Goal: Information Seeking & Learning: Check status

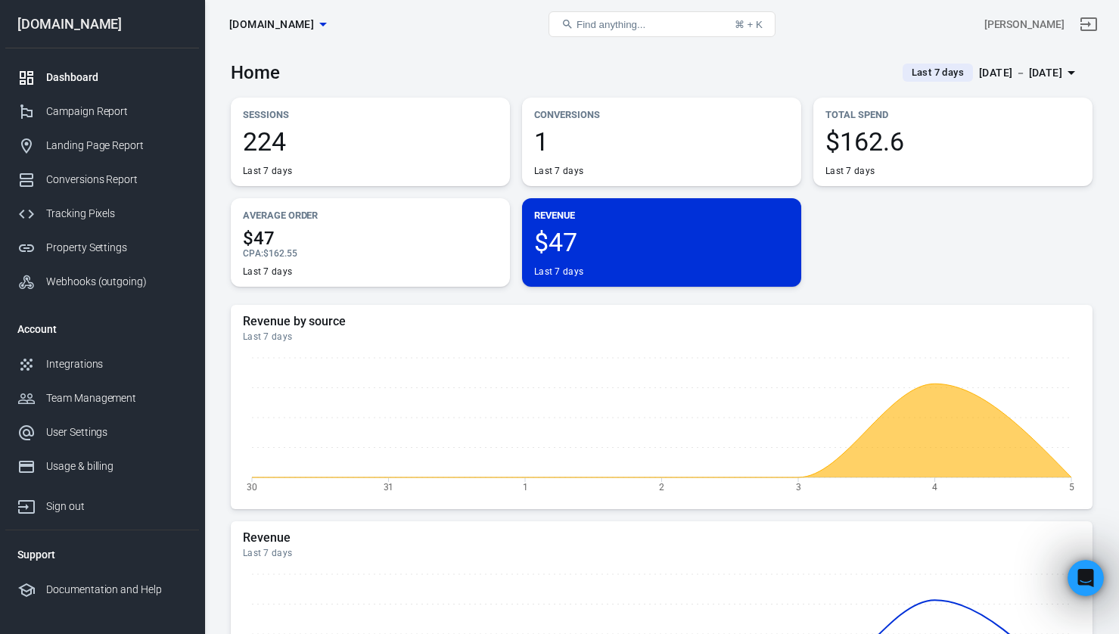
drag, startPoint x: 0, startPoint y: 0, endPoint x: 374, endPoint y: 59, distance: 378.4
click at [374, 59] on div "Home Last 7 days [DATE] － [DATE]" at bounding box center [662, 66] width 862 height 37
click at [633, 258] on div "$47 Last 7 days" at bounding box center [661, 253] width 255 height 48
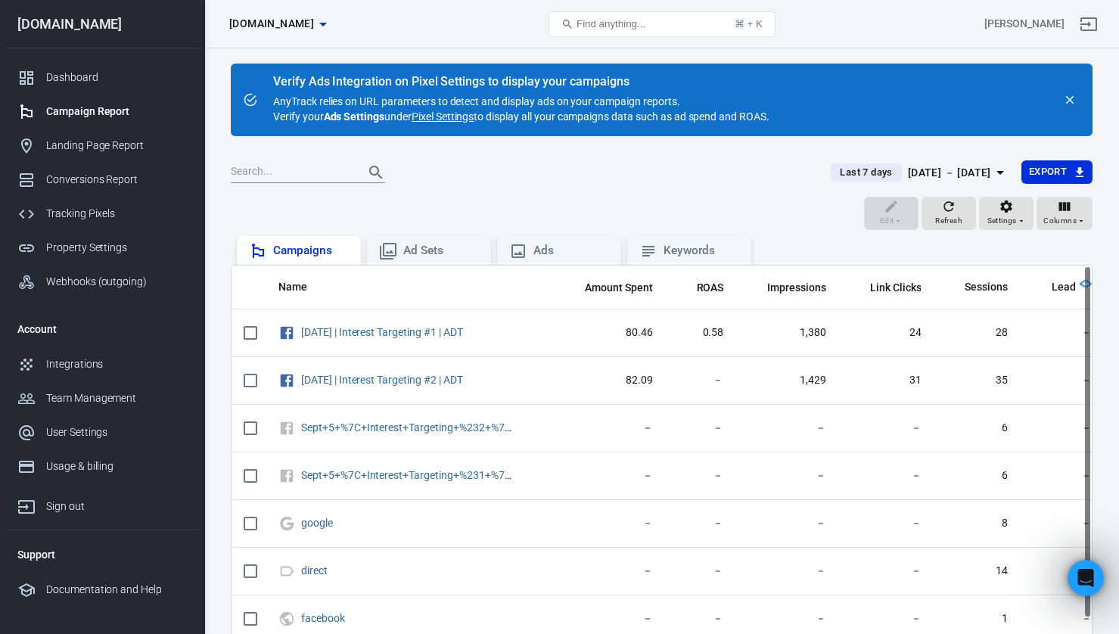
click at [312, 245] on div "Campaigns" at bounding box center [311, 251] width 76 height 16
click at [61, 73] on div "Dashboard" at bounding box center [116, 78] width 141 height 16
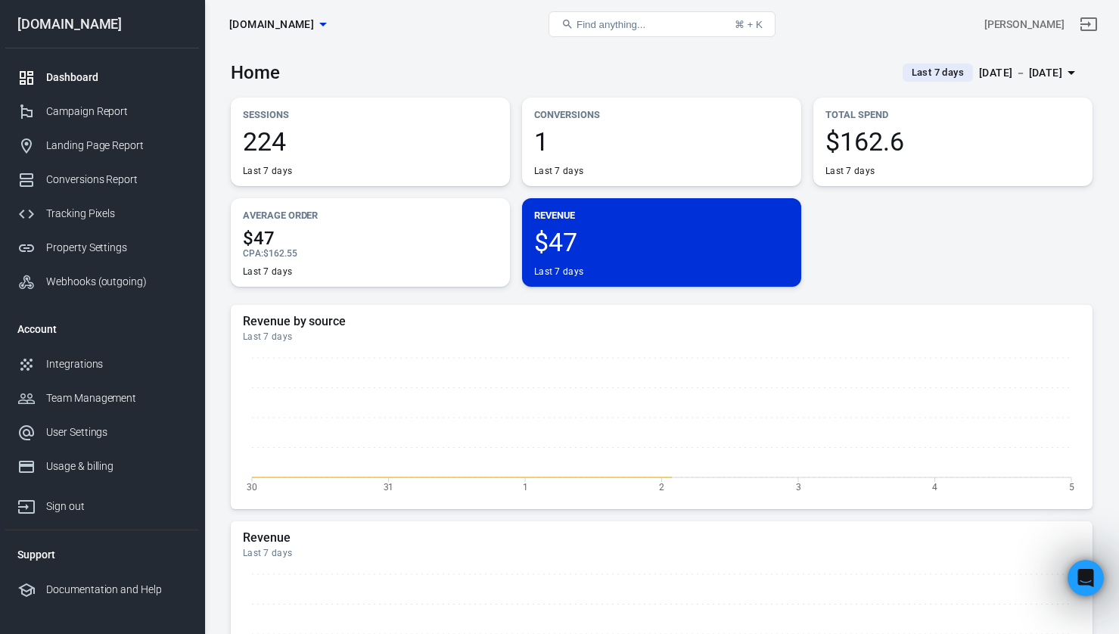
click at [916, 251] on div "Sessions 224 Last 7 days Conversions 1 Last 7 days Total Spend $162.6 Last 7 da…" at bounding box center [662, 192] width 862 height 189
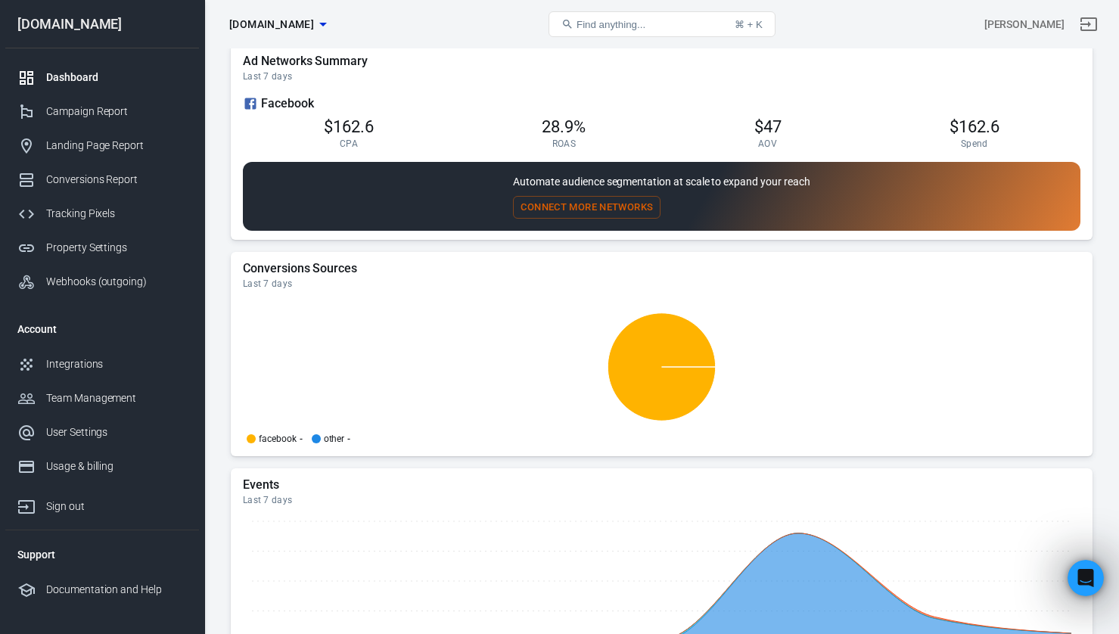
scroll to position [1355, 0]
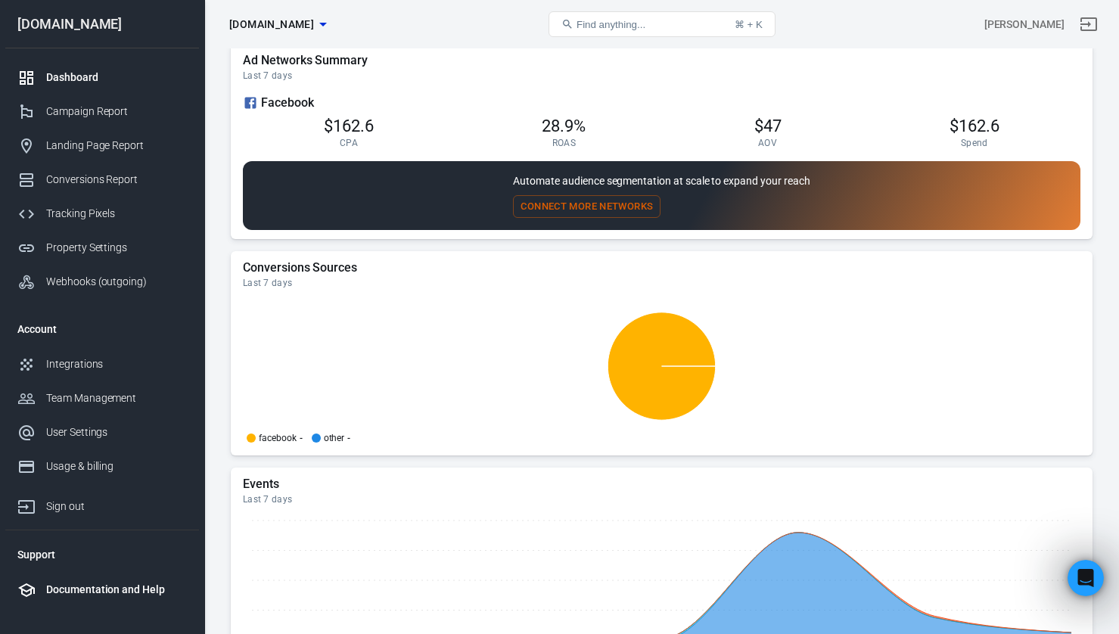
click at [134, 586] on div "Documentation and Help" at bounding box center [116, 590] width 141 height 16
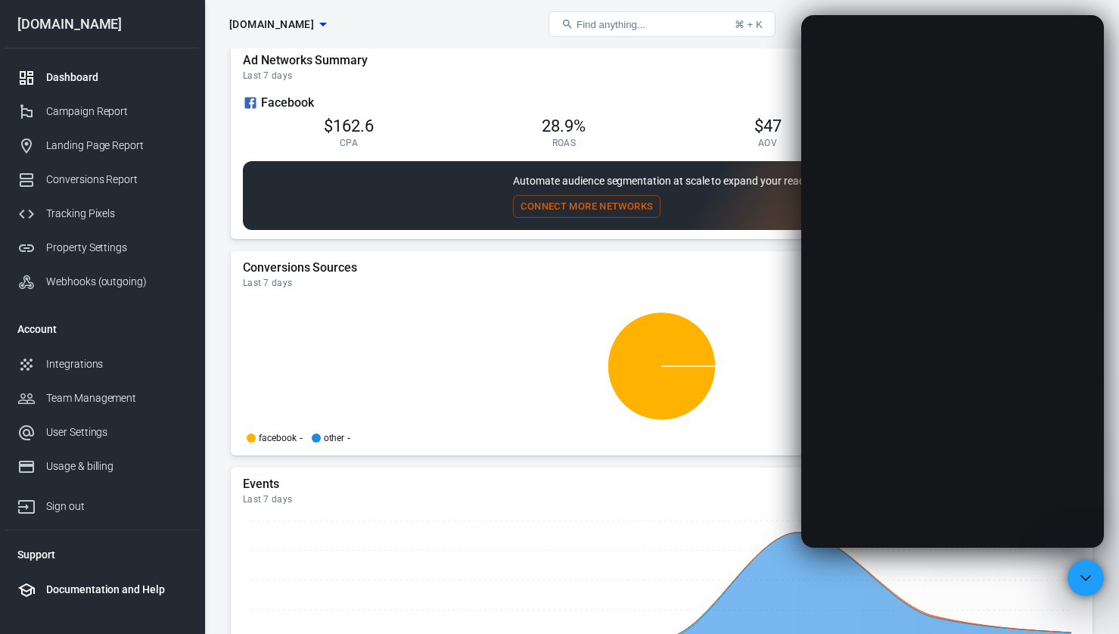
scroll to position [0, 0]
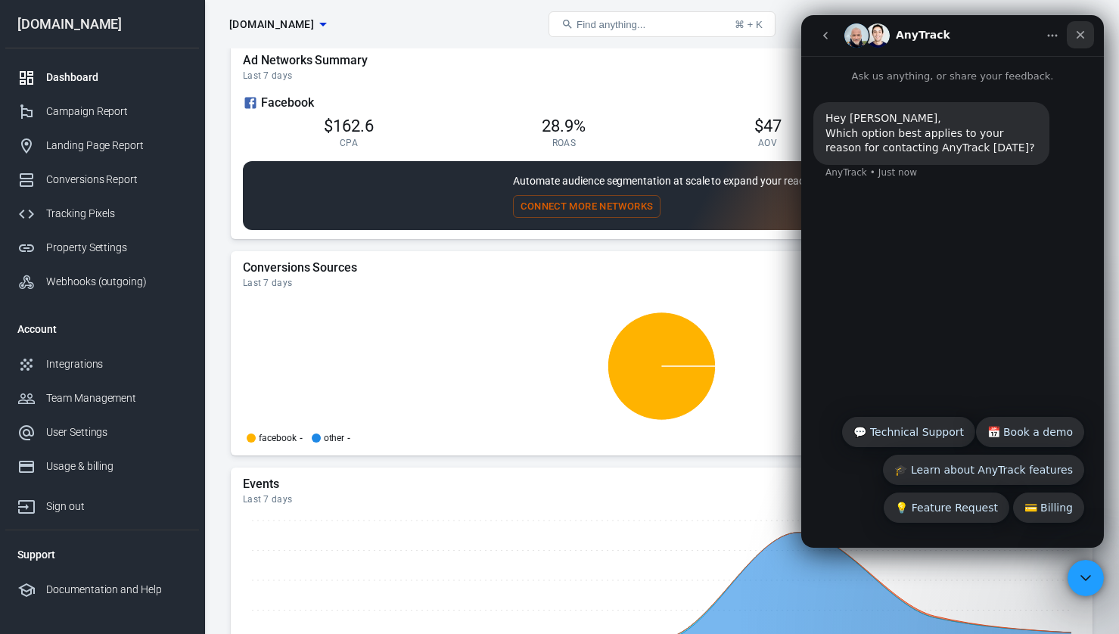
click at [1089, 36] on div "Close" at bounding box center [1080, 34] width 27 height 27
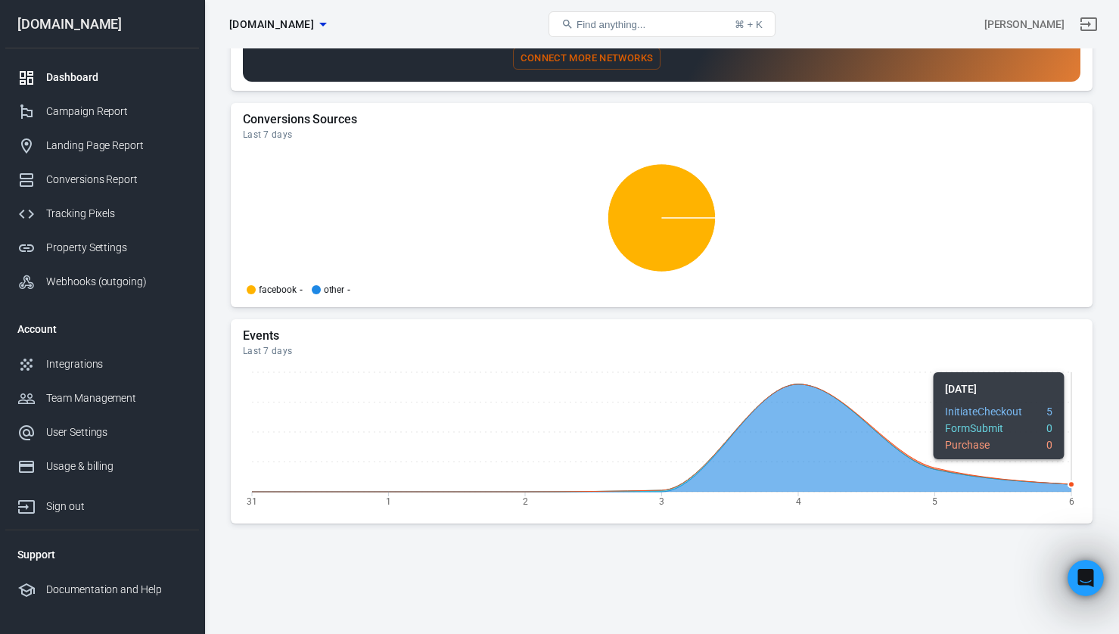
scroll to position [1494, 0]
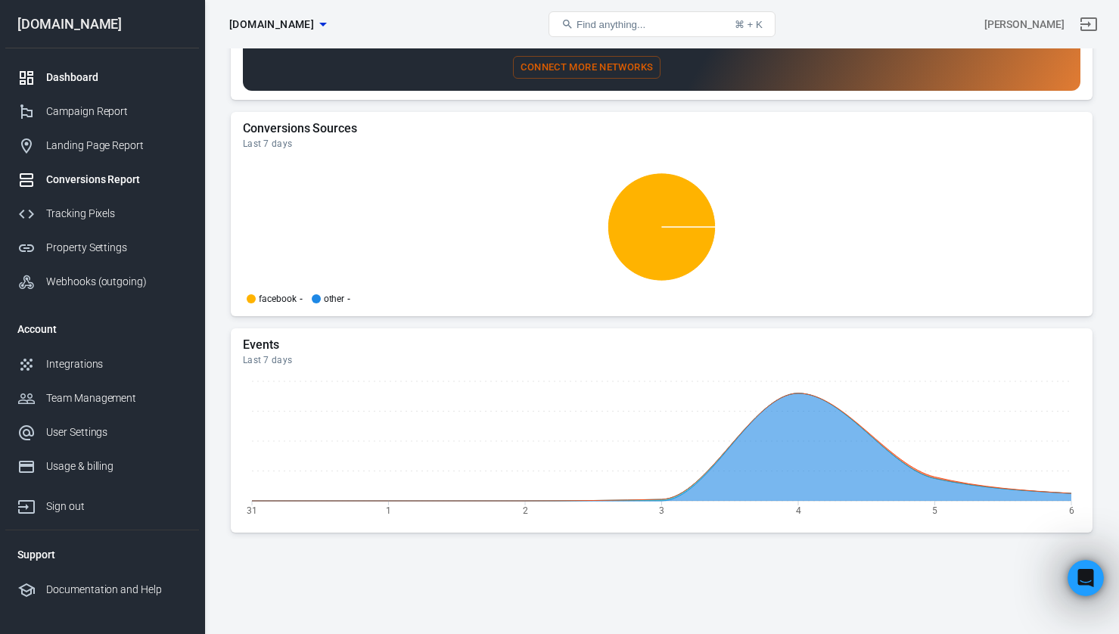
click at [96, 185] on div "Conversions Report" at bounding box center [116, 180] width 141 height 16
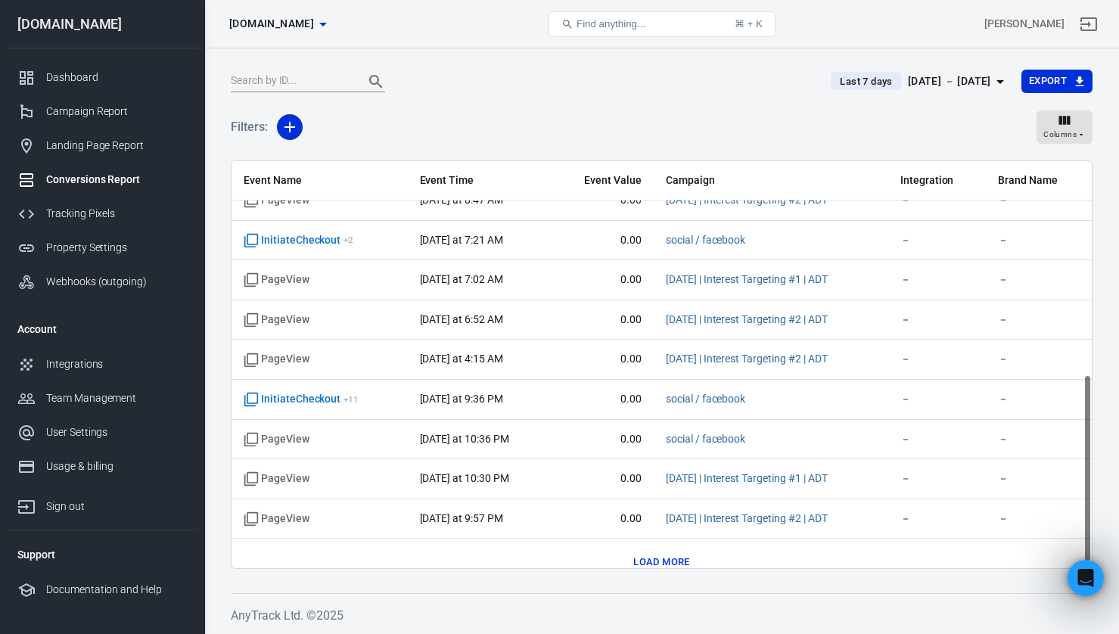
scroll to position [476, 0]
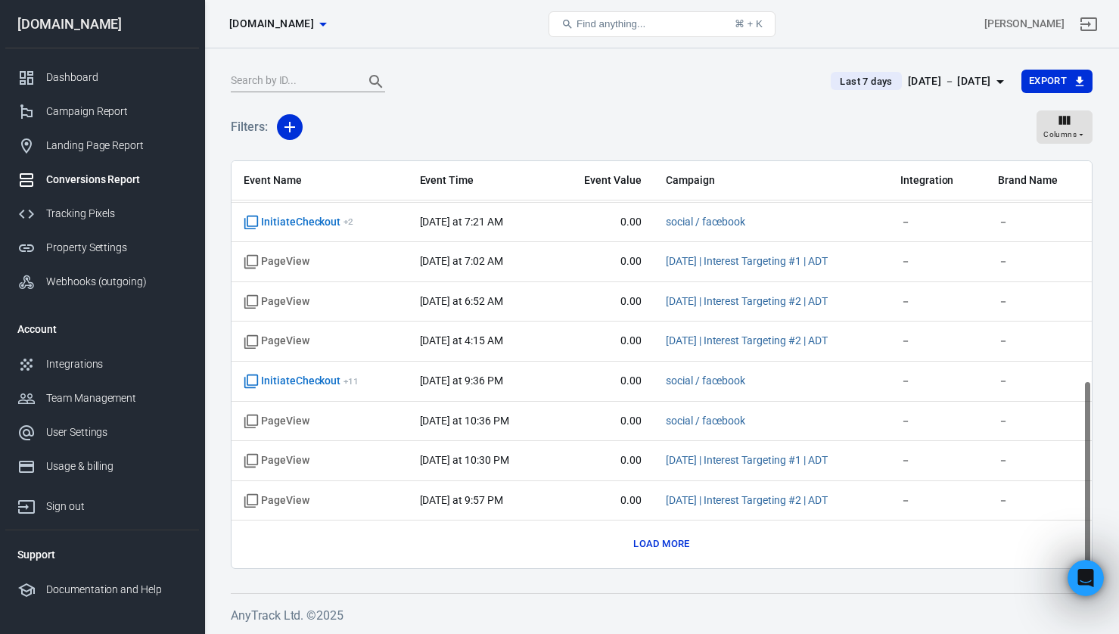
click at [668, 543] on button "Load more" at bounding box center [661, 544] width 64 height 23
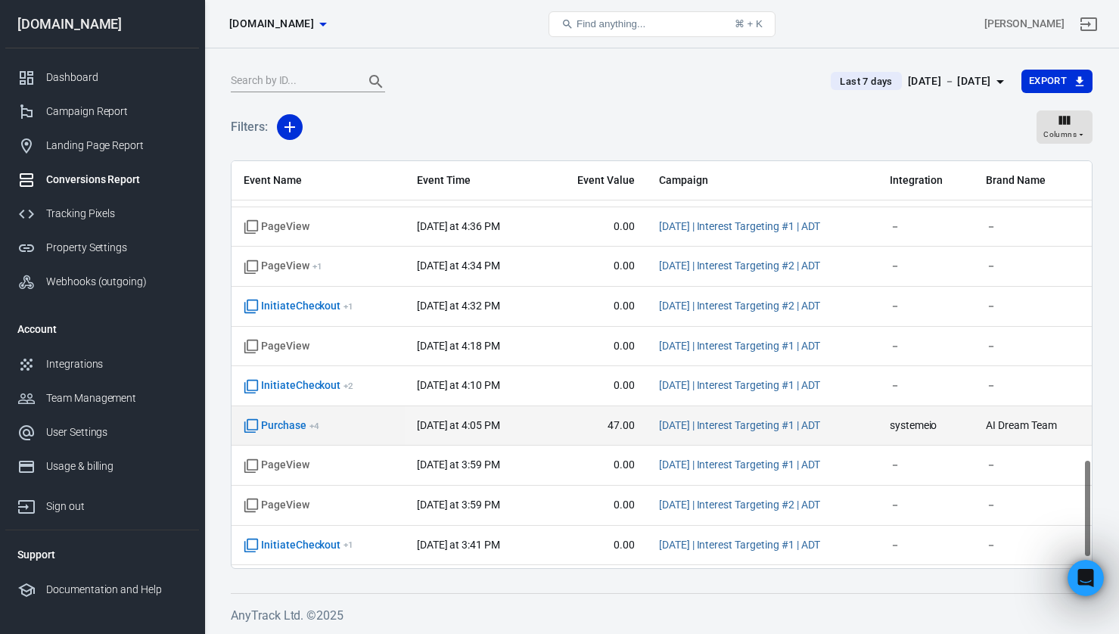
scroll to position [1225, 0]
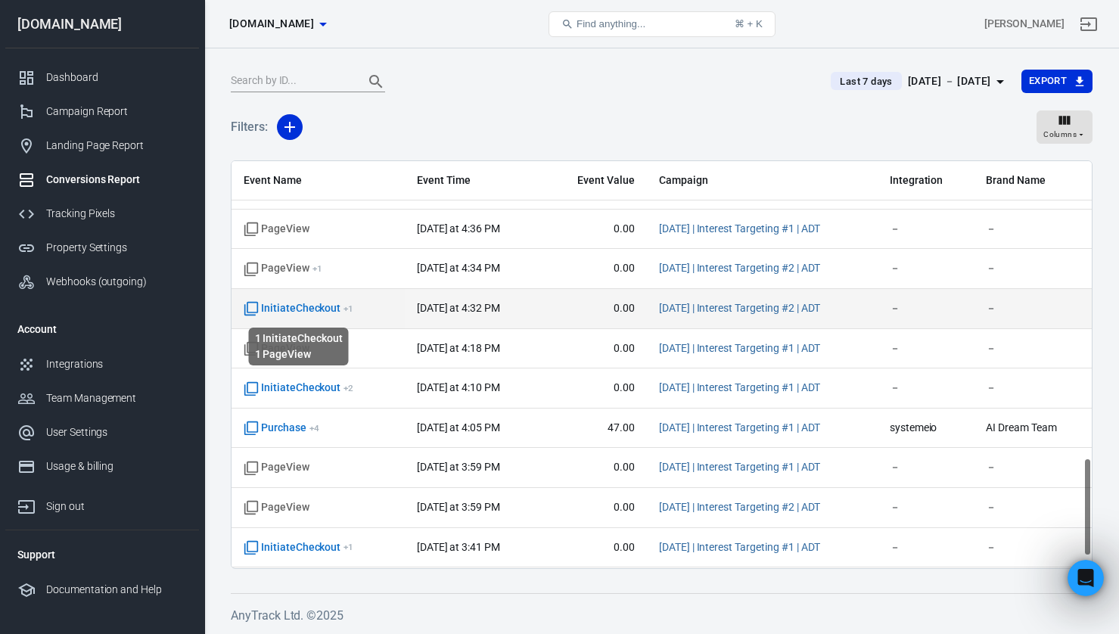
click at [312, 307] on span "InitiateCheckout + 1" at bounding box center [299, 308] width 110 height 15
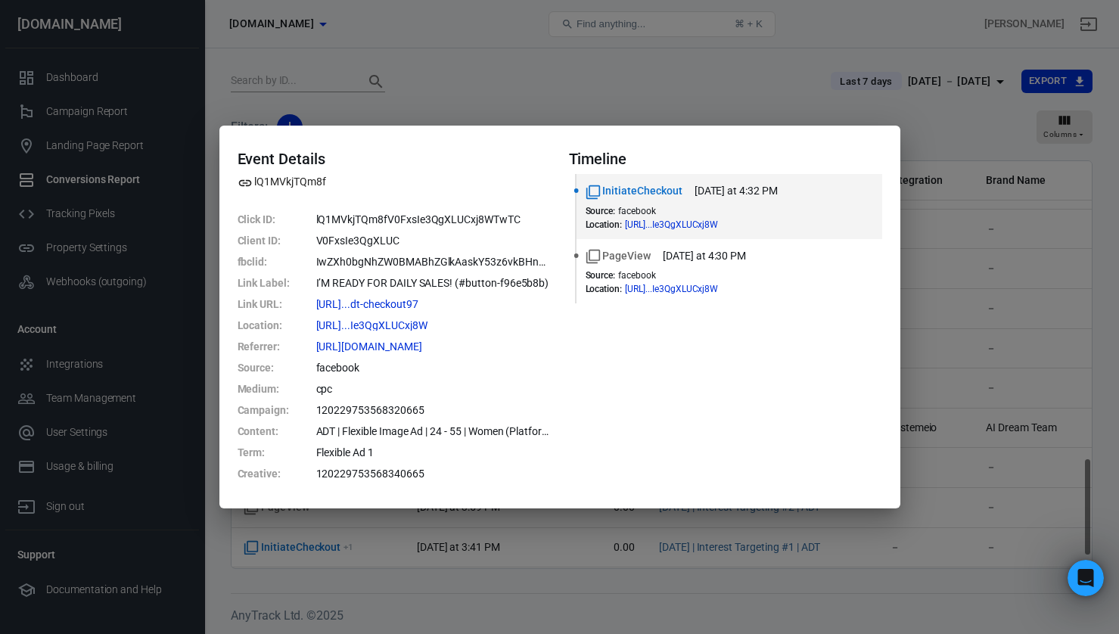
click at [998, 298] on div "Event Details lQ1MVkjTQm8f Click ID : lQ1MVkjTQm8fV0FxsIe3QgXLUCxj8WTwTC Client…" at bounding box center [559, 317] width 1119 height 634
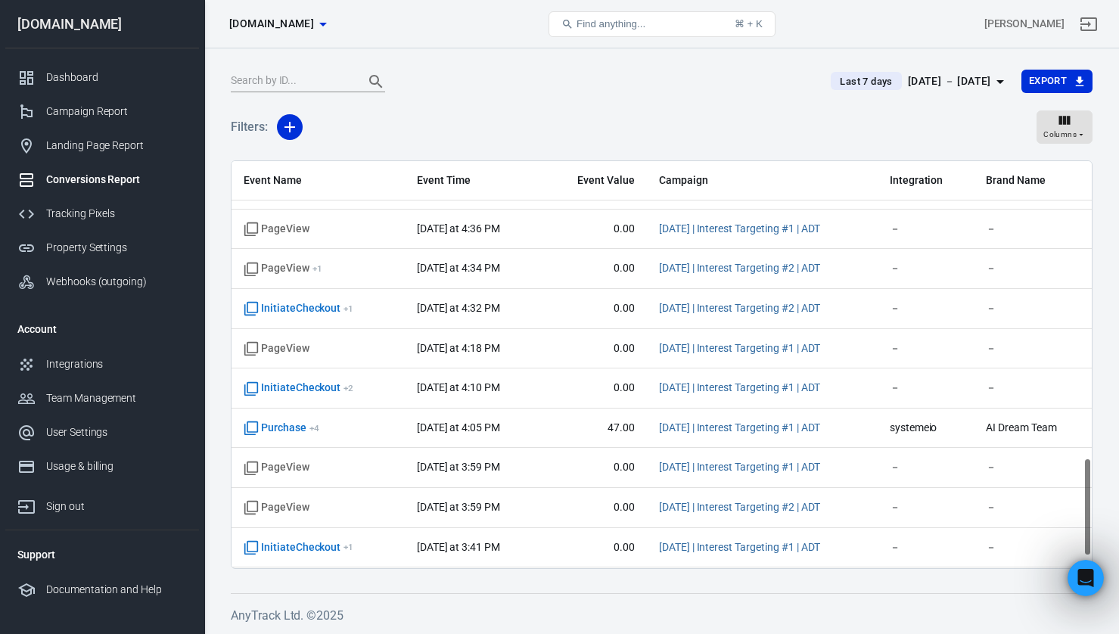
click at [437, 125] on div "Filters: Columns" at bounding box center [662, 133] width 862 height 54
click at [59, 71] on div "Dashboard" at bounding box center [116, 78] width 141 height 16
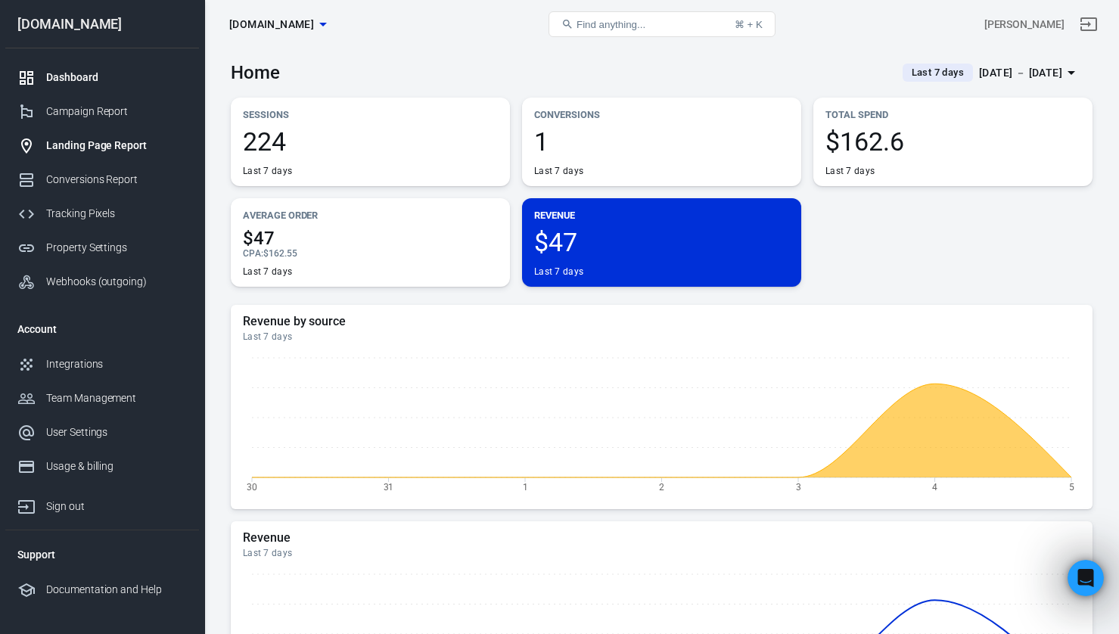
click at [103, 146] on div "Landing Page Report" at bounding box center [116, 146] width 141 height 16
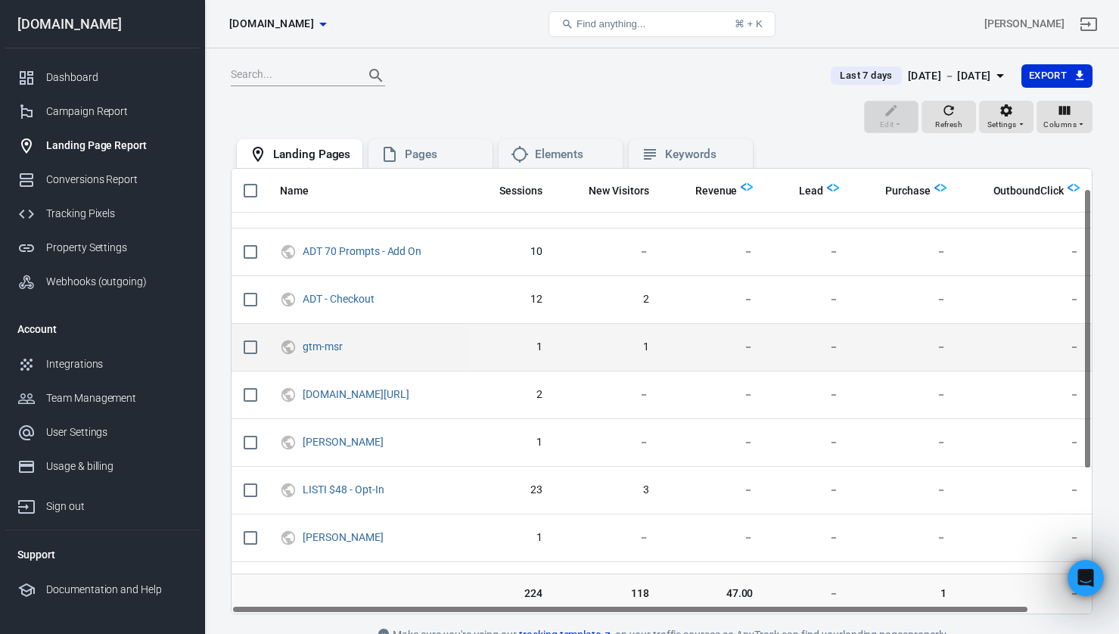
scroll to position [35, 0]
click at [311, 344] on link "gtm-msr" at bounding box center [323, 343] width 40 height 12
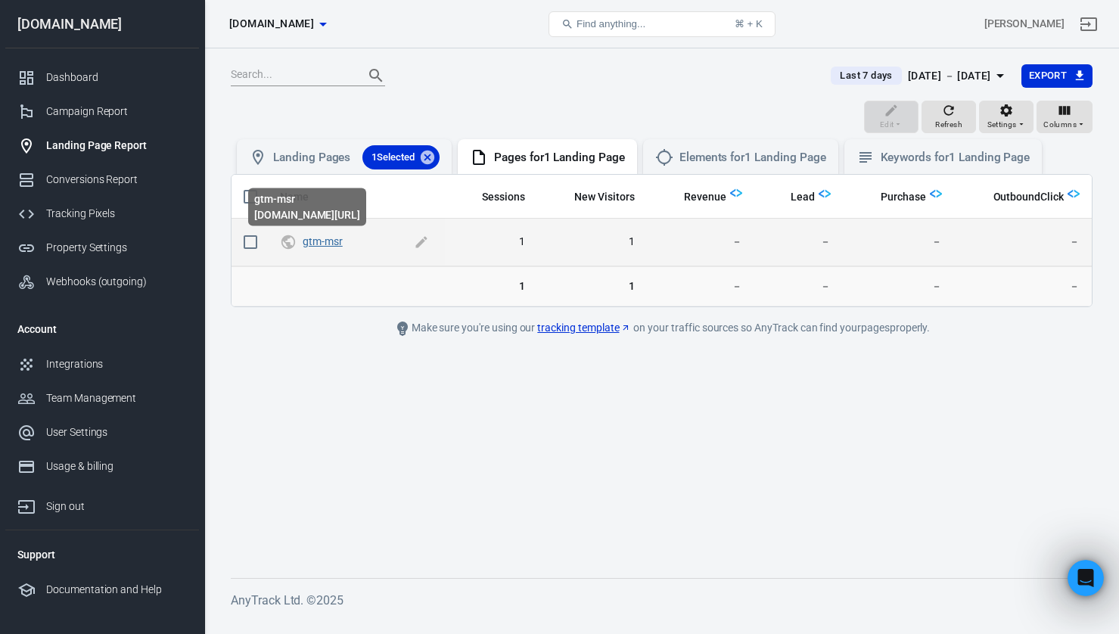
click at [323, 244] on link "gtm-msr" at bounding box center [323, 241] width 40 height 12
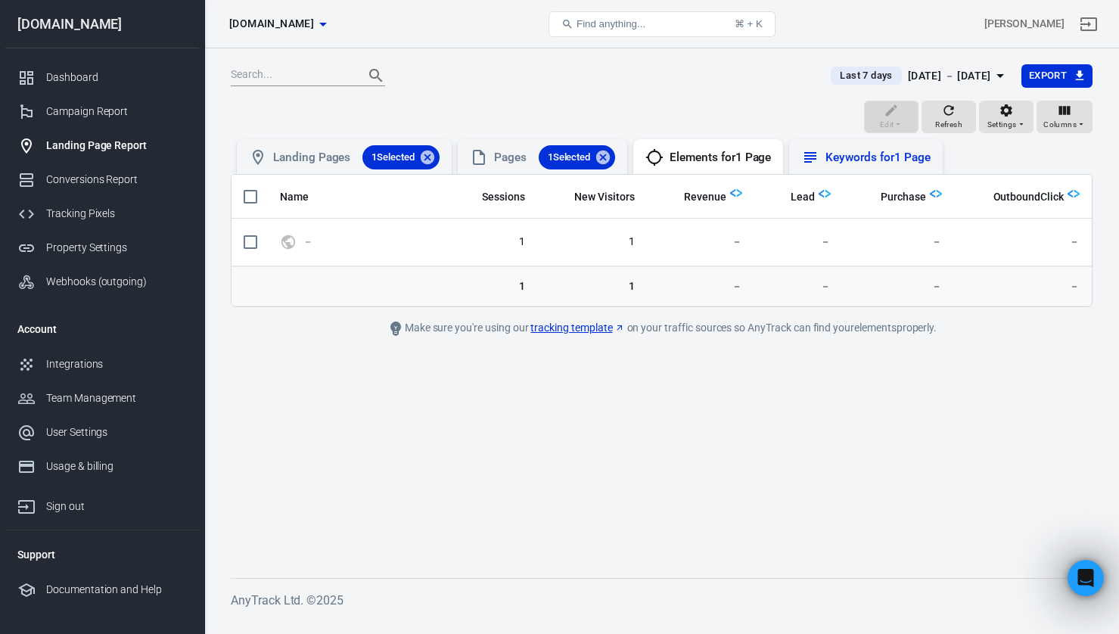
click at [857, 160] on div "Keywords for 1 Page" at bounding box center [877, 158] width 104 height 16
click at [314, 147] on div "Landing Pages 1 Selected" at bounding box center [356, 157] width 166 height 24
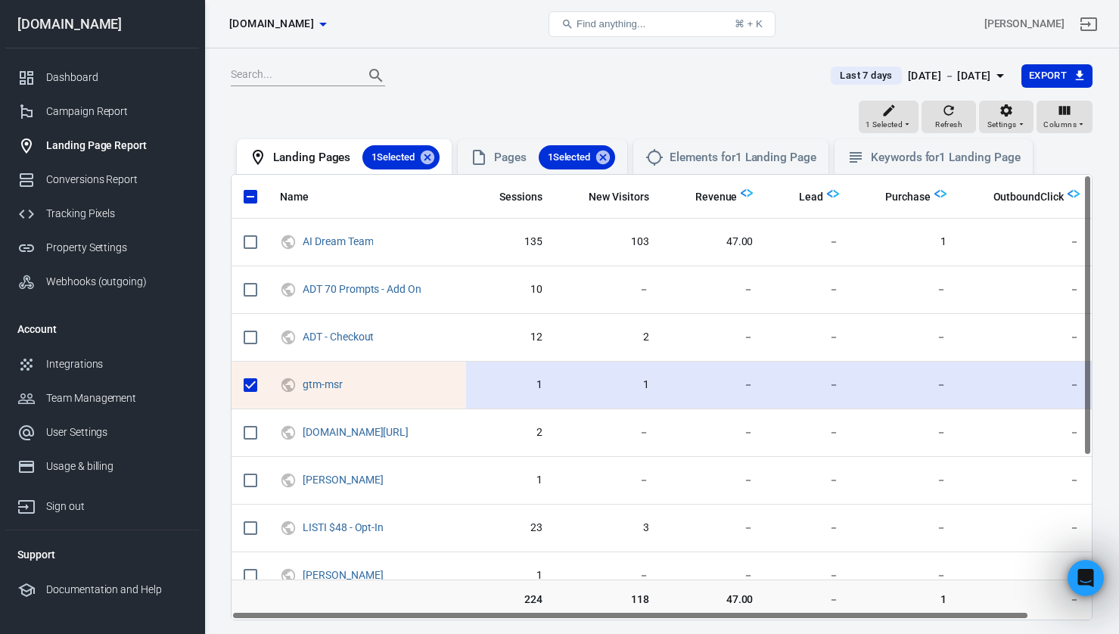
click at [249, 389] on input "scrollable content" at bounding box center [251, 385] width 32 height 32
checkbox input "false"
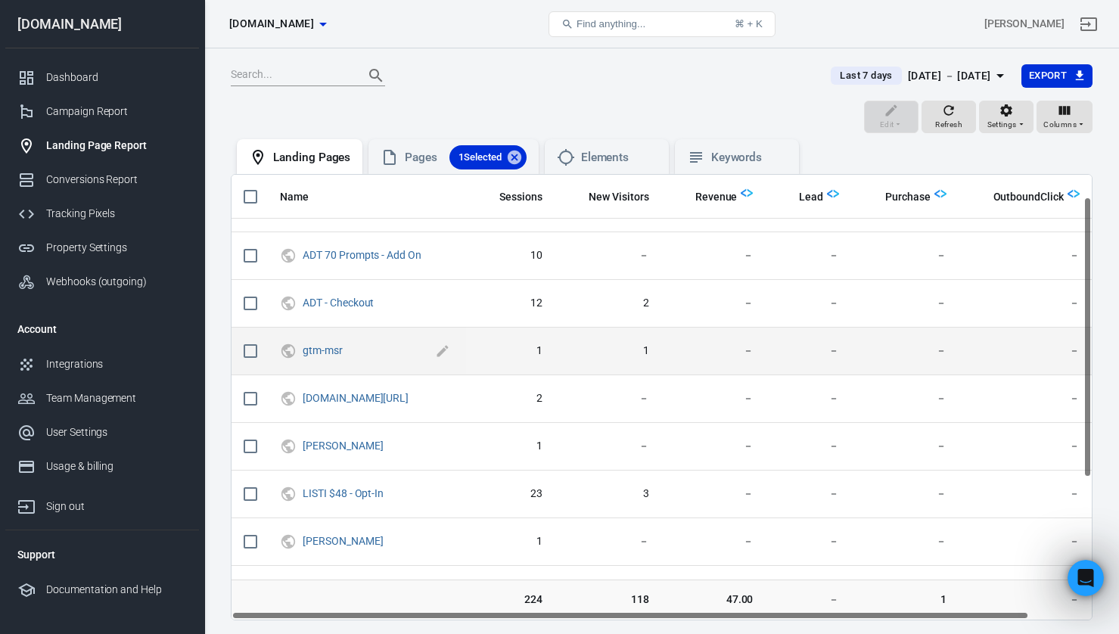
scroll to position [26, 0]
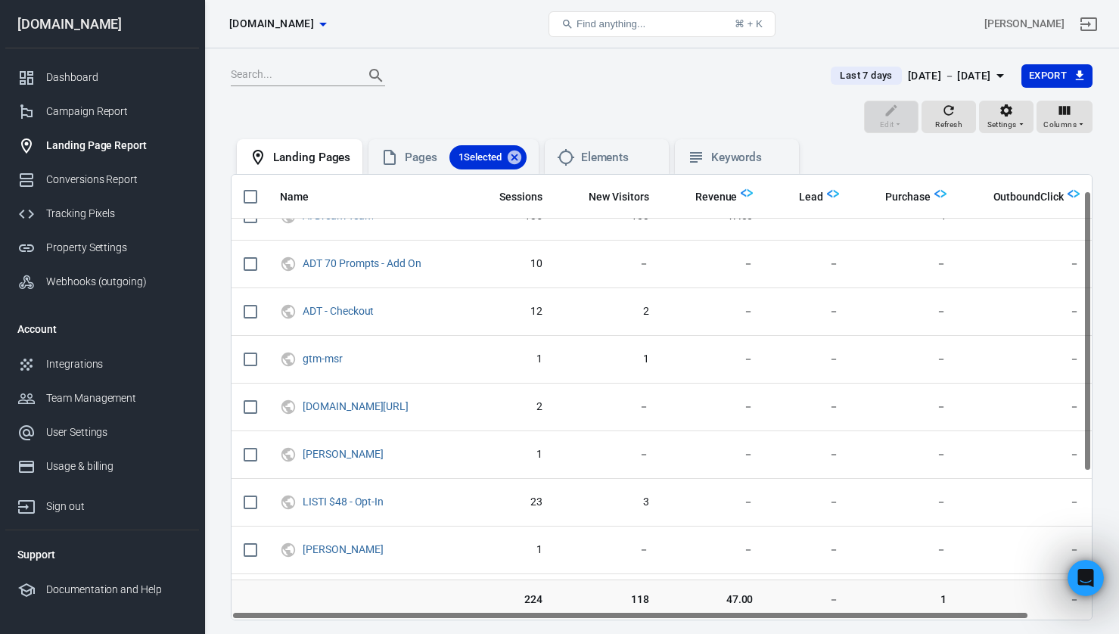
click at [846, 65] on button "Last 7 days [DATE] － [DATE]" at bounding box center [920, 76] width 202 height 25
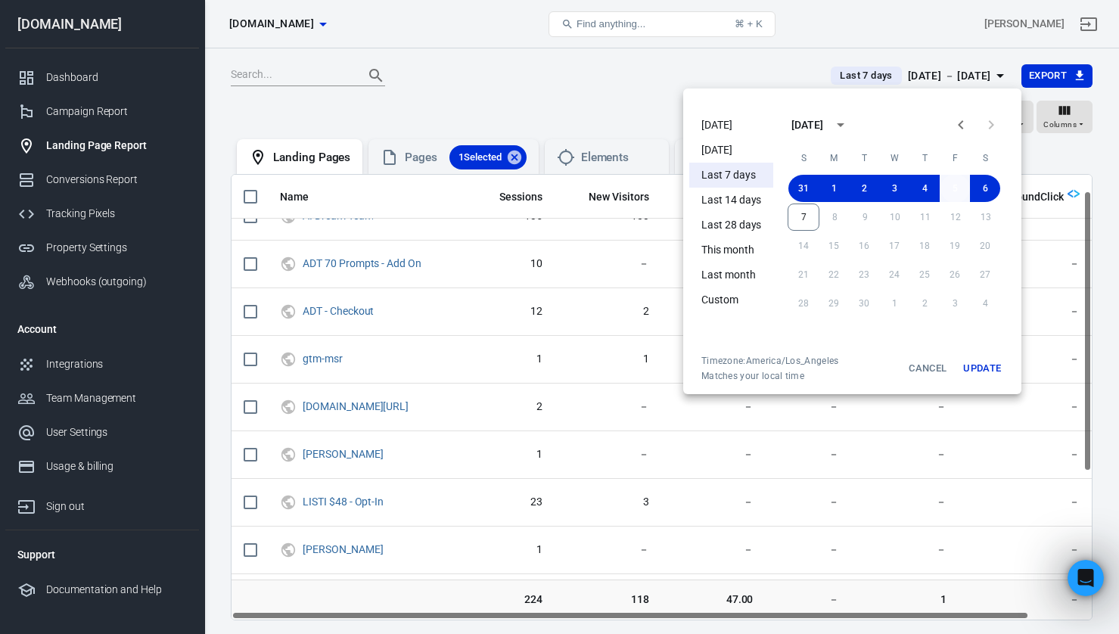
click at [952, 183] on button "5" at bounding box center [955, 188] width 30 height 27
click at [987, 367] on button "Update" at bounding box center [982, 368] width 48 height 27
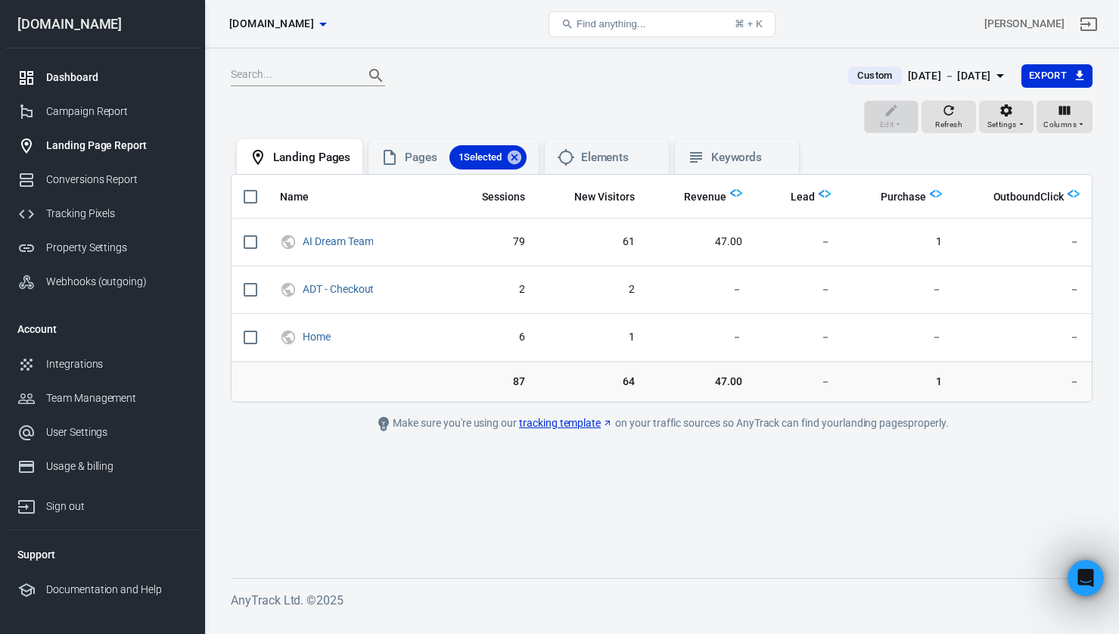
click at [85, 80] on div "Dashboard" at bounding box center [116, 78] width 141 height 16
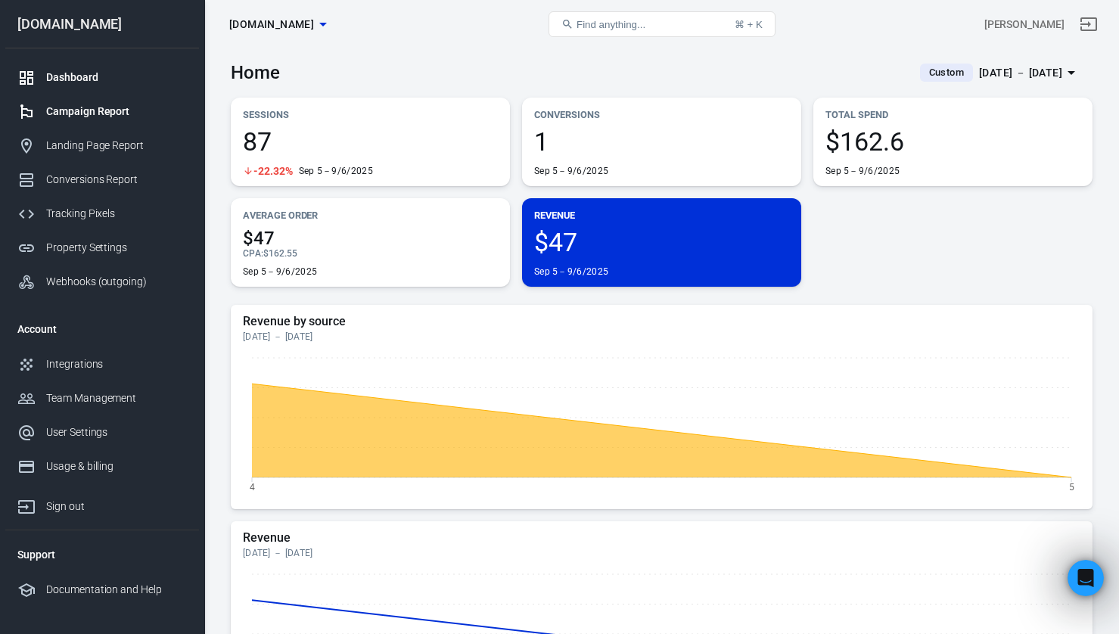
click at [75, 116] on div "Campaign Report" at bounding box center [116, 112] width 141 height 16
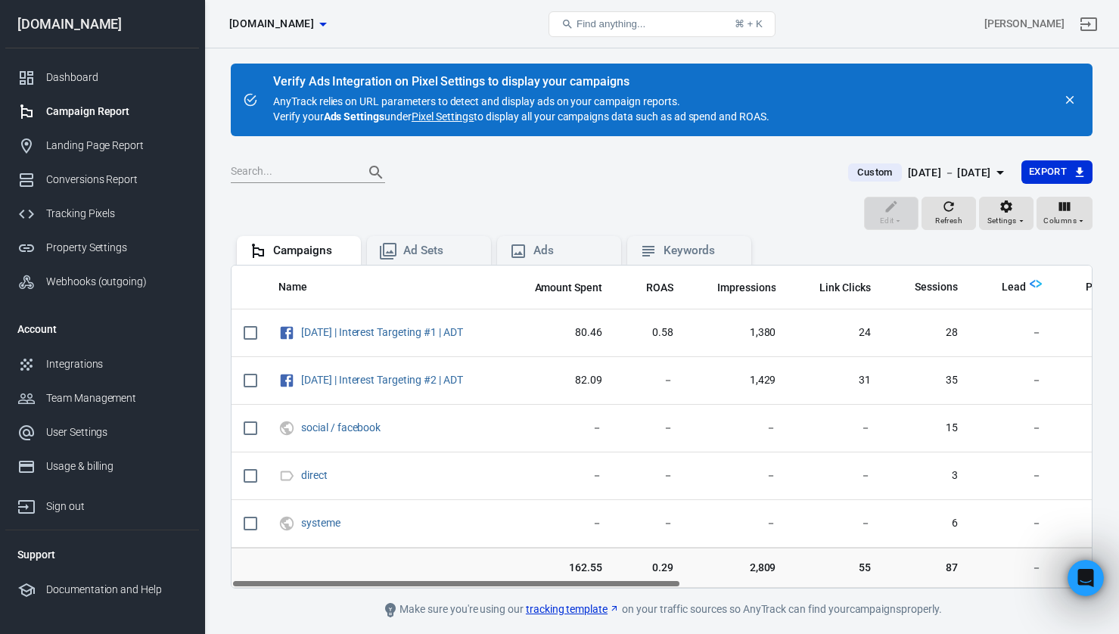
click at [851, 172] on span "Custom" at bounding box center [874, 172] width 47 height 15
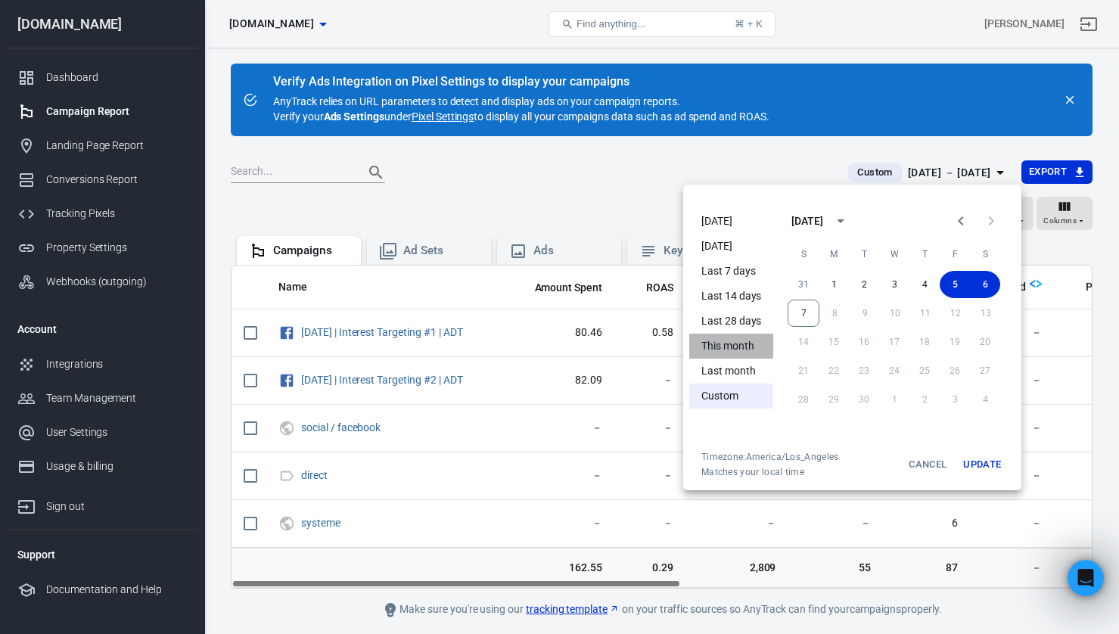
click at [734, 352] on li "This month" at bounding box center [731, 346] width 84 height 25
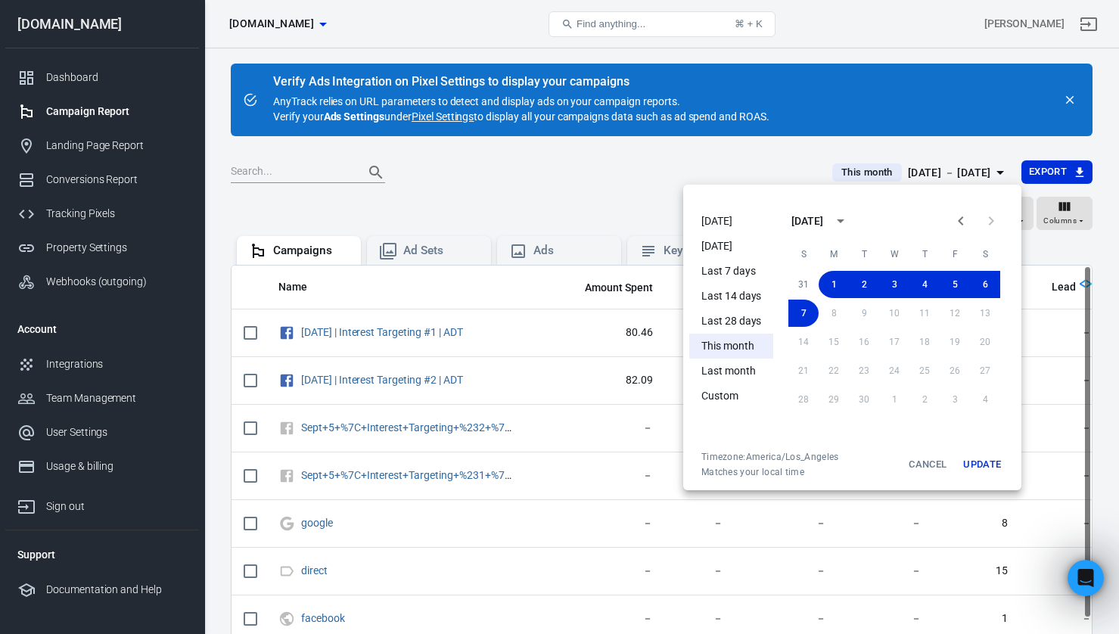
click at [980, 469] on button "Update" at bounding box center [982, 464] width 48 height 27
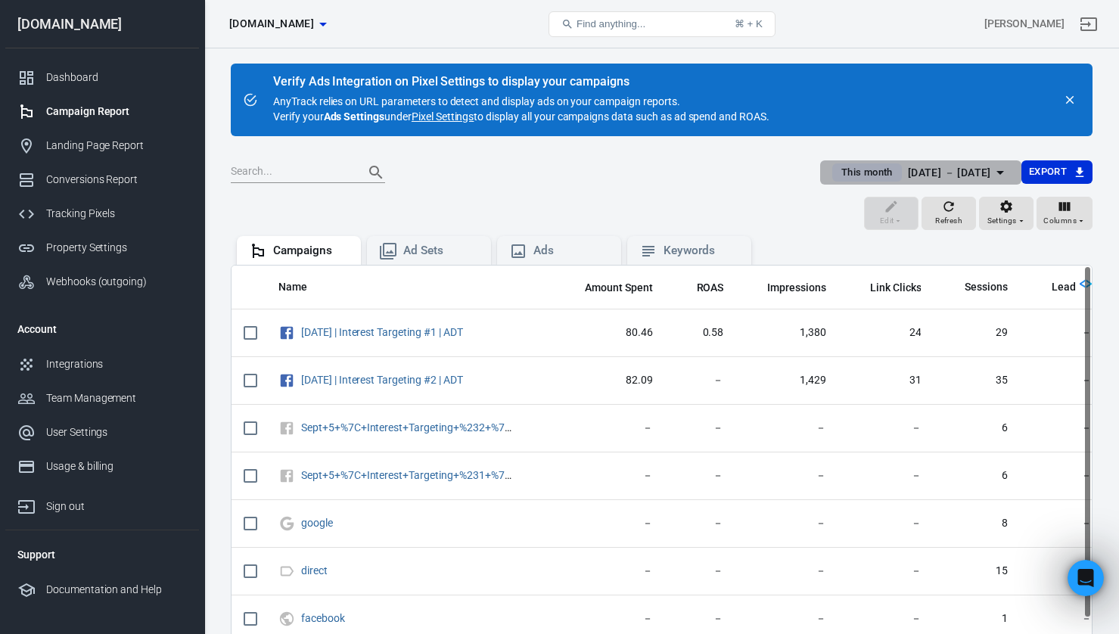
click at [941, 174] on div "[DATE] － [DATE]" at bounding box center [949, 172] width 83 height 19
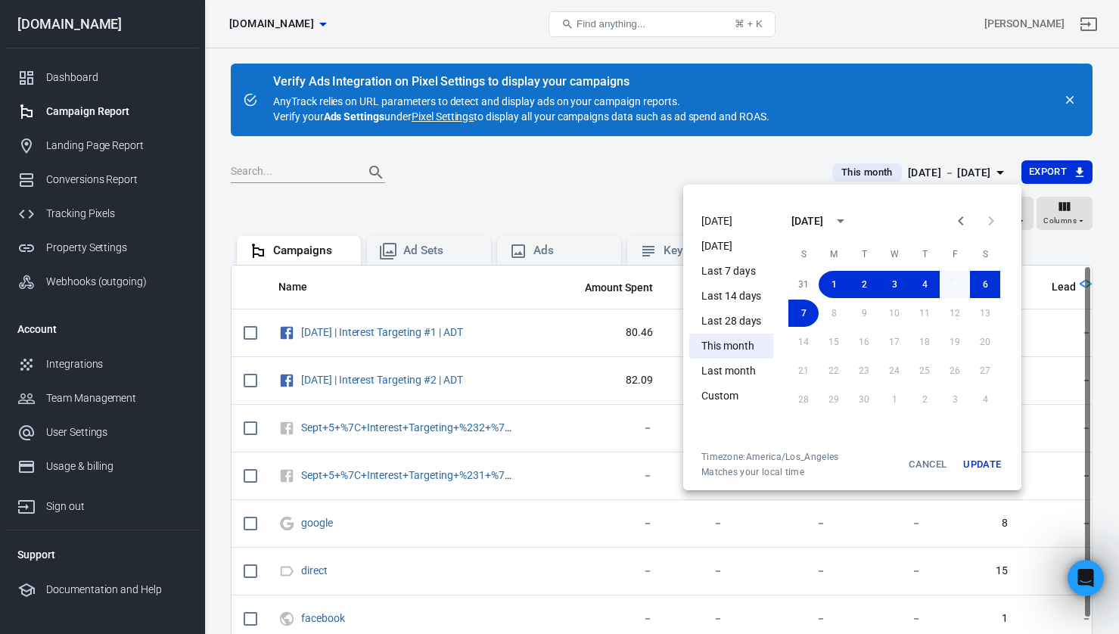
click at [949, 286] on button "5" at bounding box center [955, 284] width 30 height 27
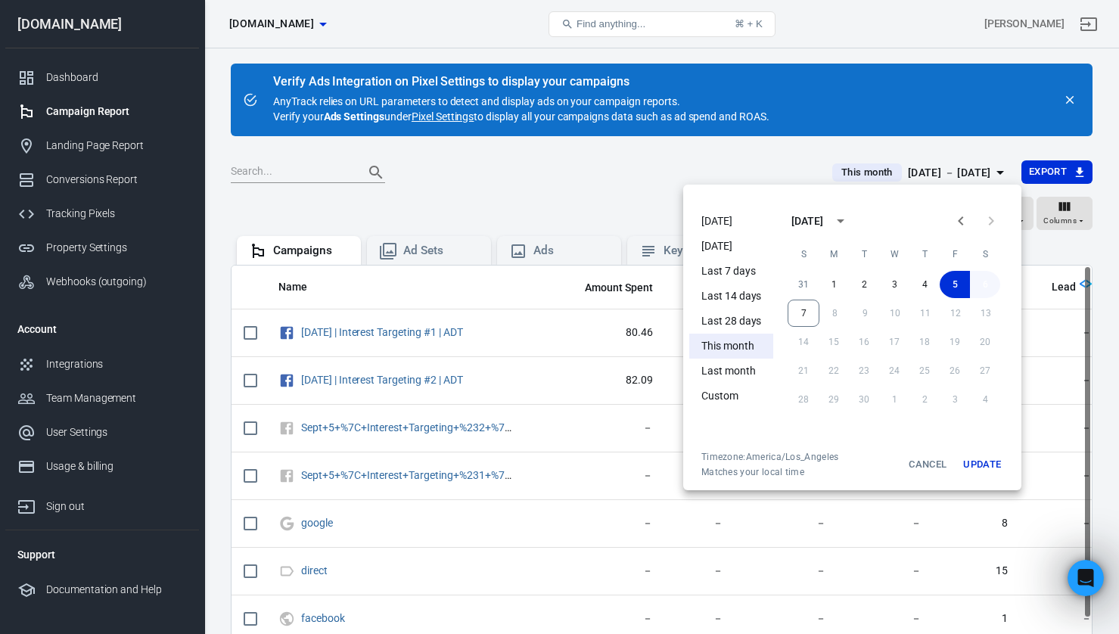
click at [993, 288] on button "6" at bounding box center [985, 284] width 30 height 27
click at [980, 462] on button "Update" at bounding box center [982, 464] width 48 height 27
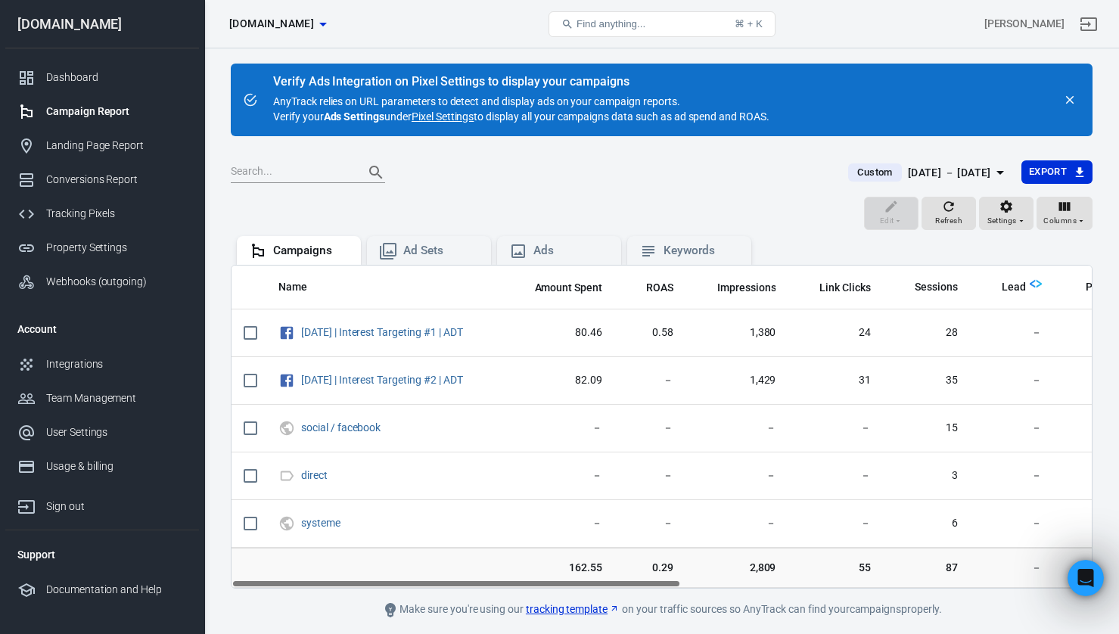
click at [918, 164] on div "[DATE] － [DATE]" at bounding box center [949, 172] width 83 height 19
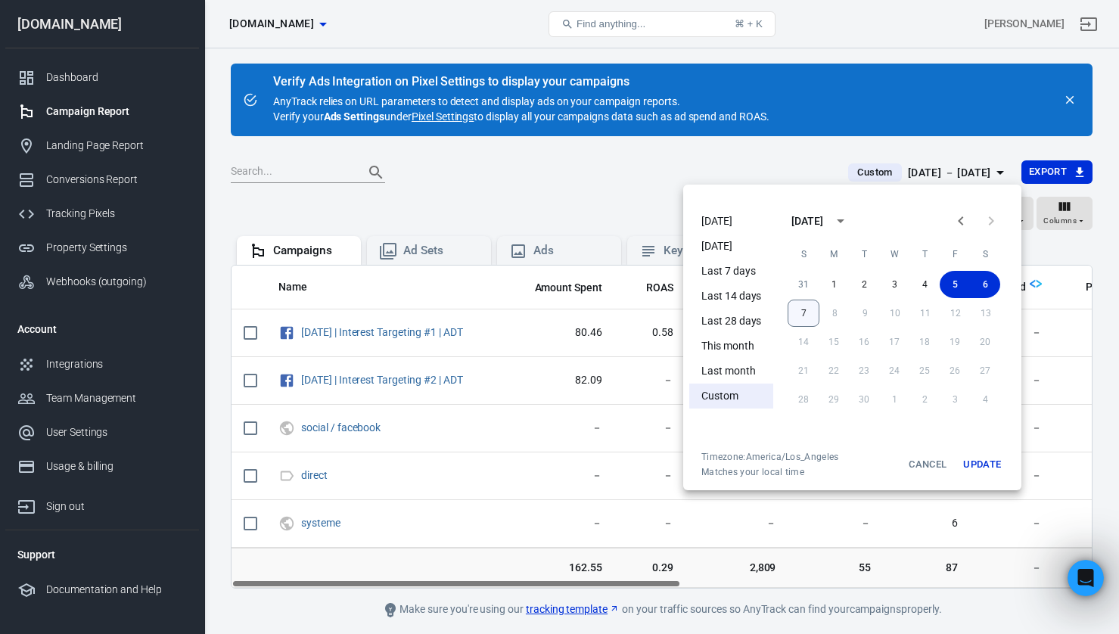
click at [805, 310] on button "7" at bounding box center [804, 313] width 32 height 27
click at [805, 310] on button "7" at bounding box center [803, 313] width 30 height 27
click at [993, 478] on div "[DATE] [DATE] Last 7 days Last 14 days Last 28 days This month Last month Custo…" at bounding box center [852, 338] width 338 height 306
click at [984, 467] on button "Update" at bounding box center [982, 464] width 48 height 27
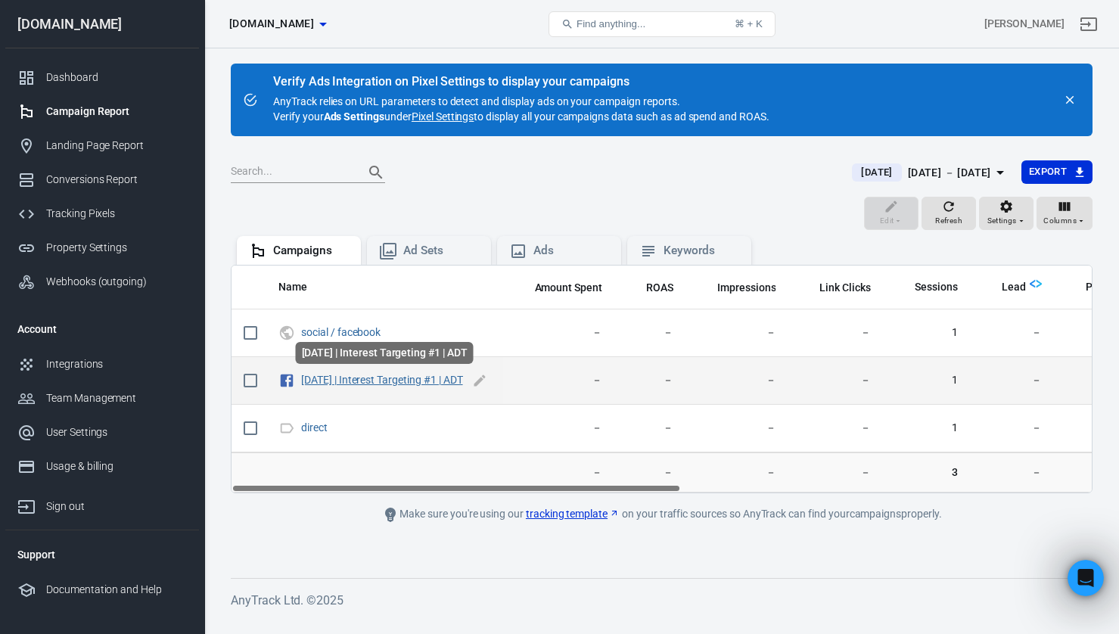
click at [322, 382] on link "[DATE] | Interest Targeting #1 | ADT" at bounding box center [382, 380] width 162 height 12
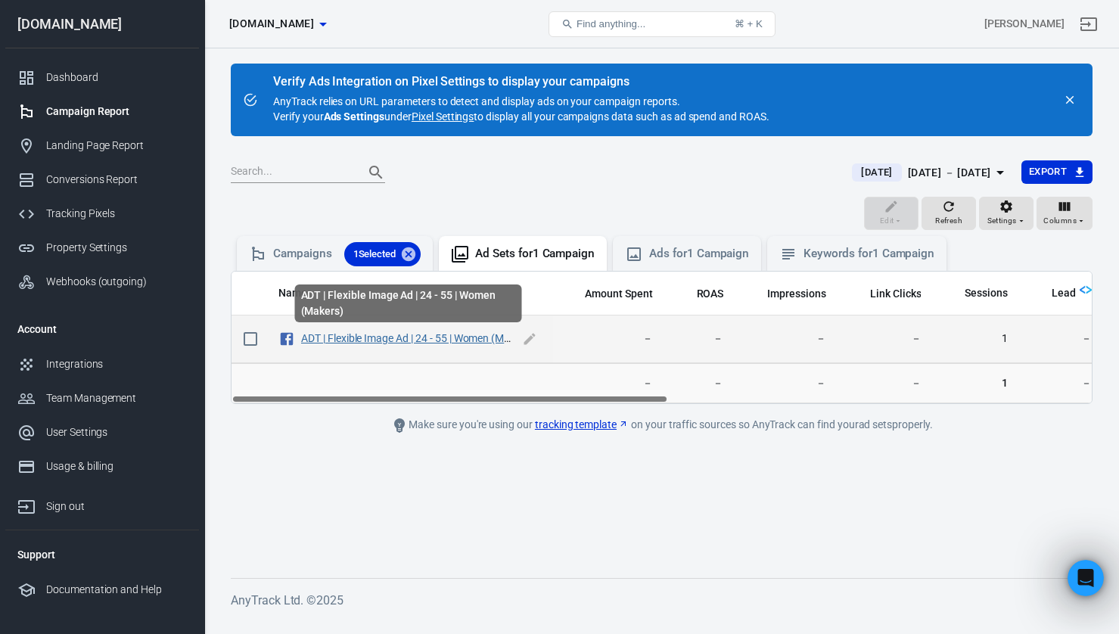
click at [378, 340] on link "ADT | Flexible Image Ad | 24 - 55 | Women (Makers)" at bounding box center [417, 338] width 232 height 12
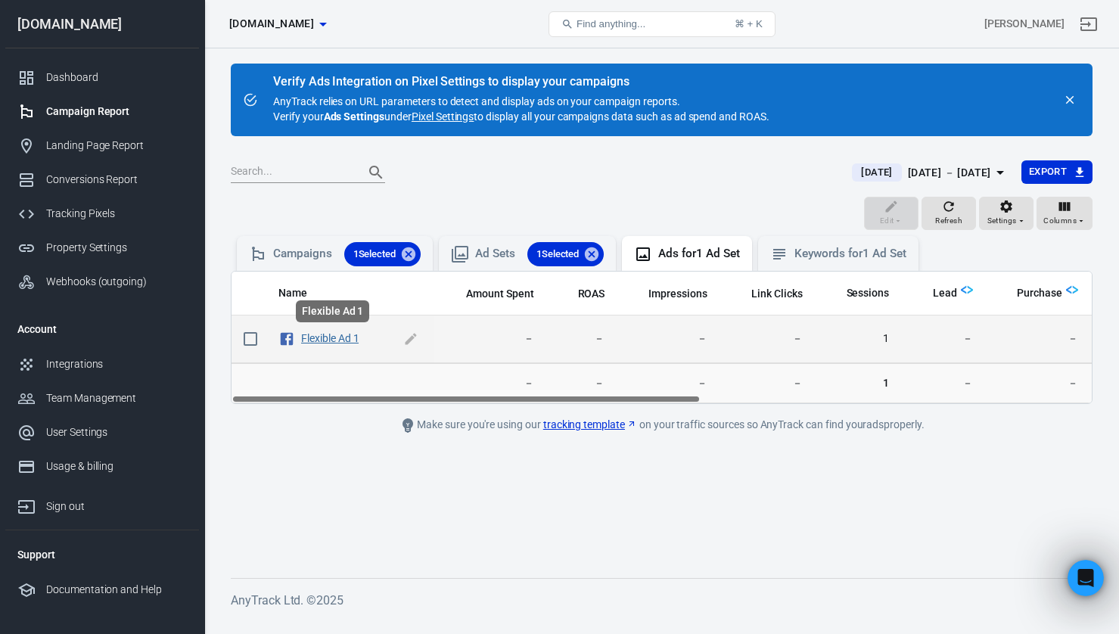
click at [336, 339] on link "Flexible Ad 1" at bounding box center [329, 338] width 57 height 12
click at [343, 339] on link "Flexible Ad 1" at bounding box center [329, 338] width 57 height 12
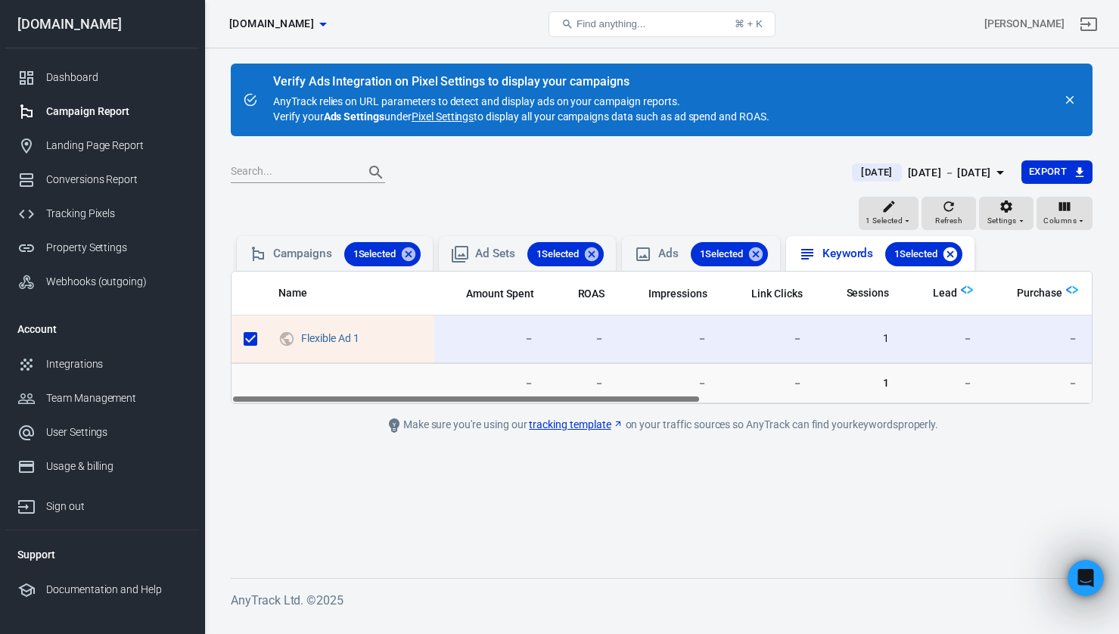
click at [957, 257] on icon at bounding box center [950, 254] width 14 height 14
checkbox input "false"
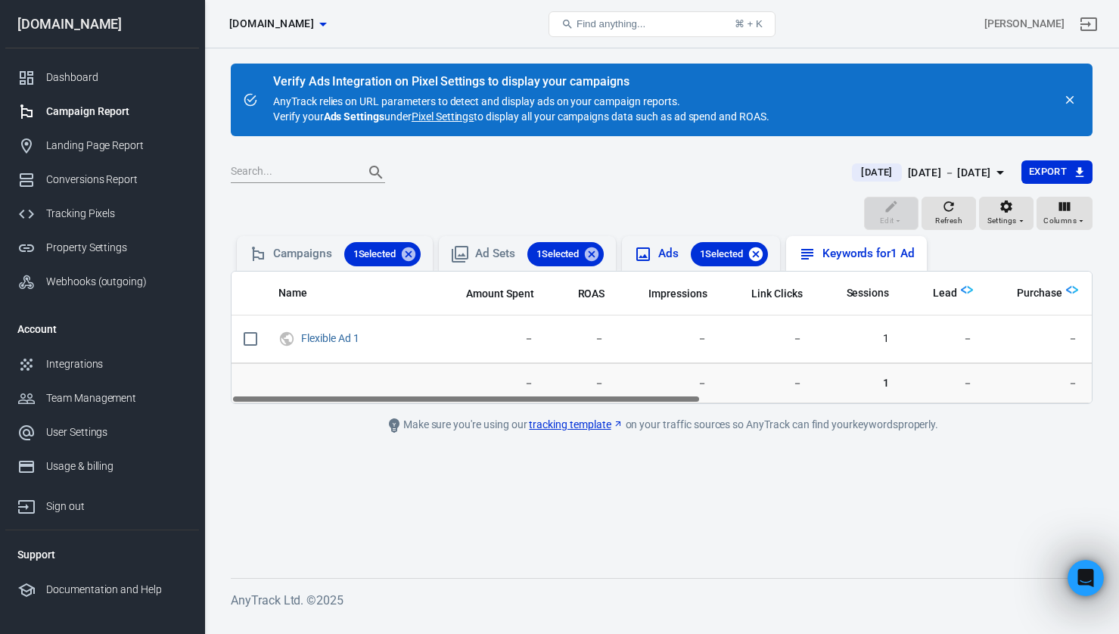
click at [762, 259] on icon at bounding box center [756, 254] width 14 height 14
click at [82, 79] on div "Dashboard" at bounding box center [116, 78] width 141 height 16
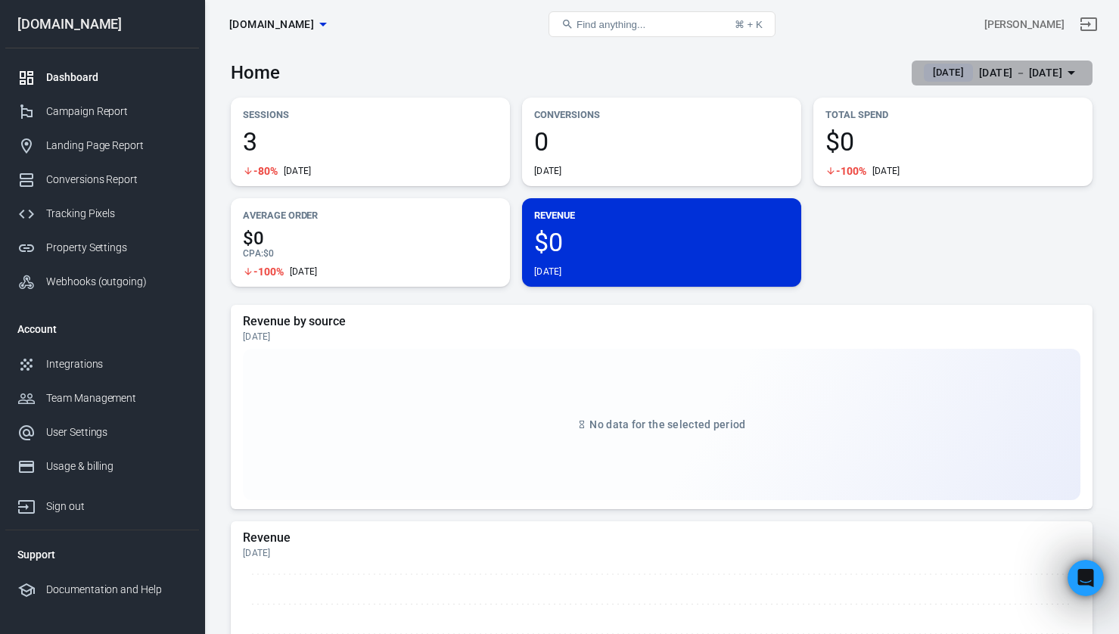
click at [927, 74] on span "[DATE]" at bounding box center [948, 72] width 43 height 15
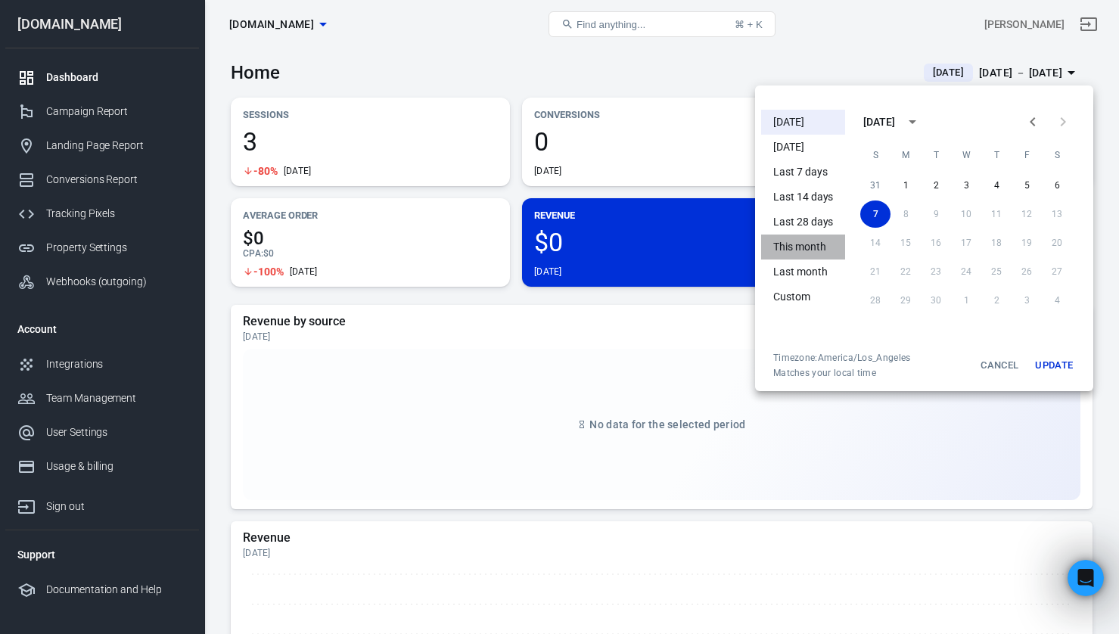
click at [800, 242] on li "This month" at bounding box center [803, 247] width 84 height 25
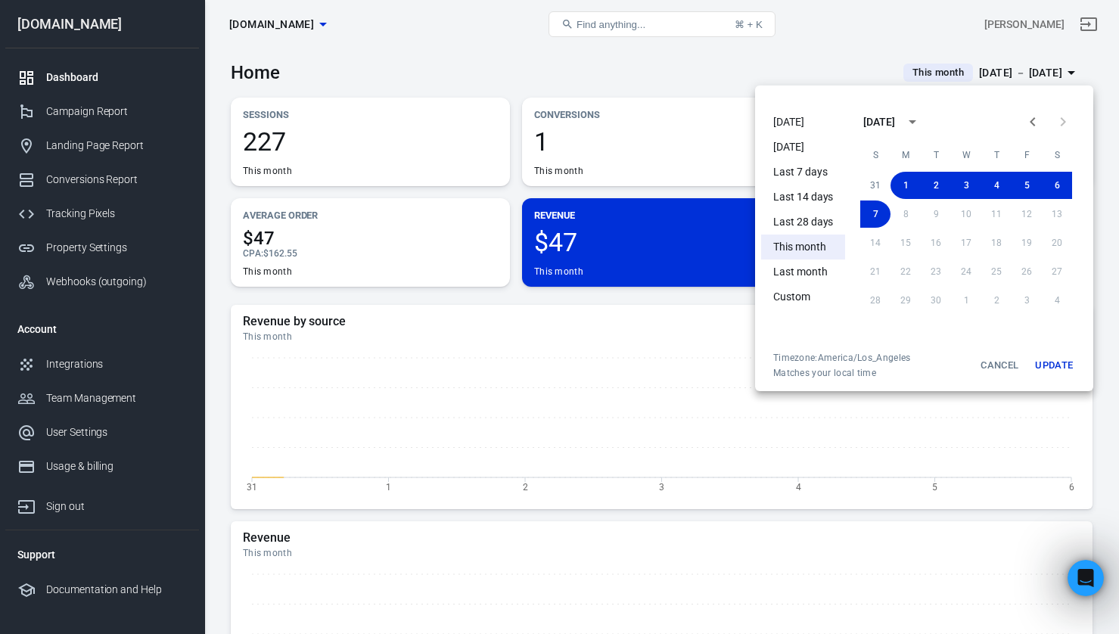
click at [1055, 368] on button "Update" at bounding box center [1054, 365] width 48 height 27
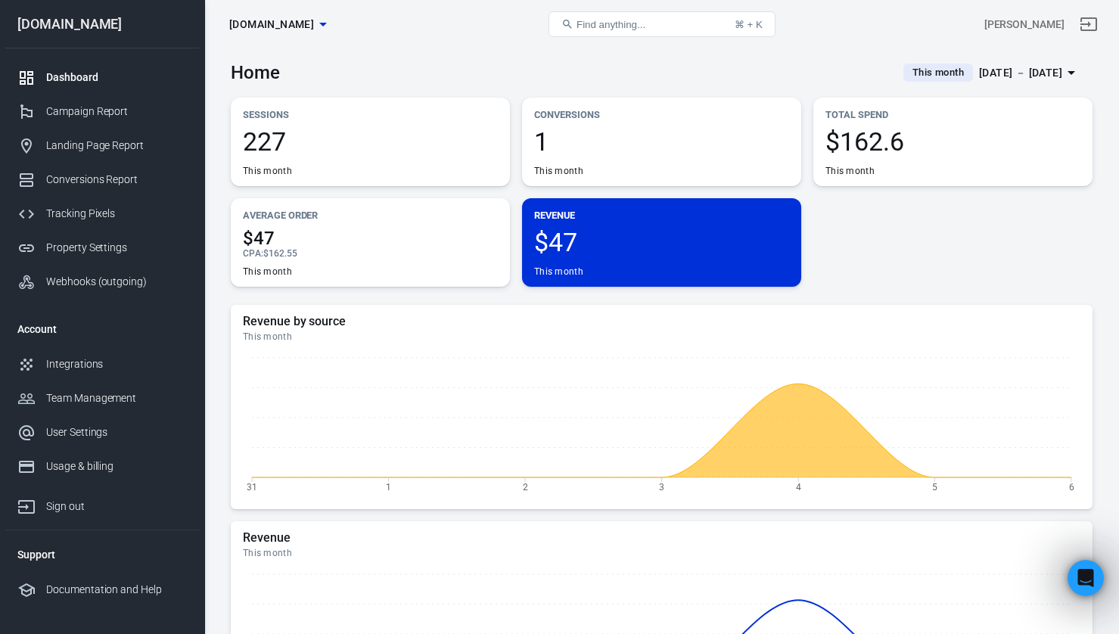
click at [70, 76] on div "Dashboard" at bounding box center [116, 78] width 141 height 16
click at [79, 104] on div "Campaign Report" at bounding box center [116, 112] width 141 height 16
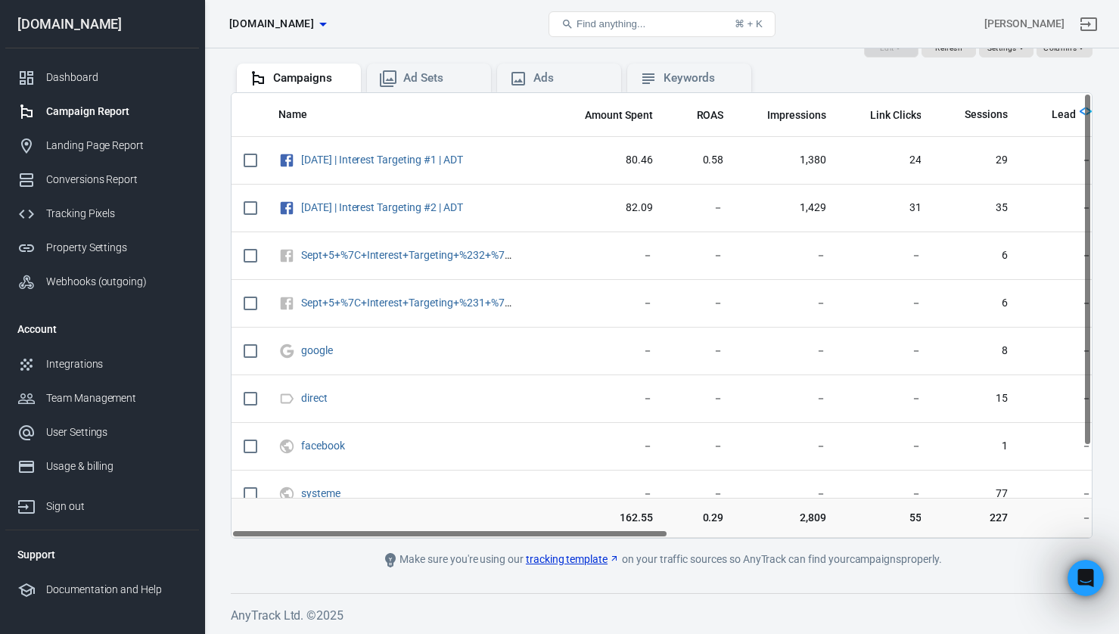
click at [958, 76] on div "Campaigns Ad Sets Ads Keywords" at bounding box center [662, 77] width 862 height 32
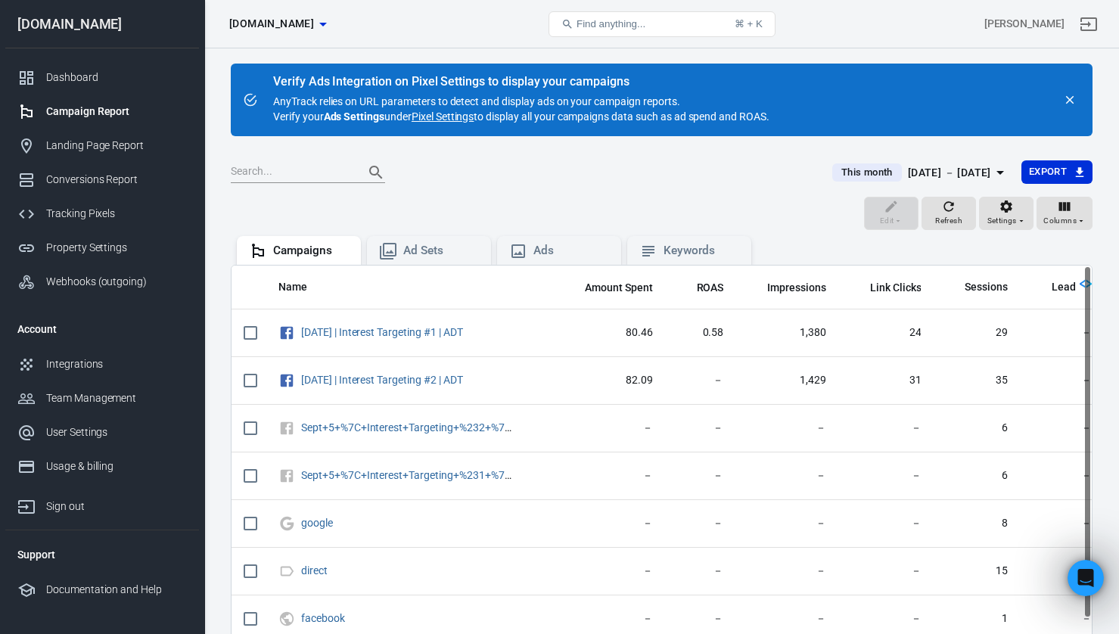
click at [722, 191] on div "This month [DATE] － [DATE] Export" at bounding box center [662, 178] width 862 height 37
click at [93, 72] on div "Dashboard" at bounding box center [116, 78] width 141 height 16
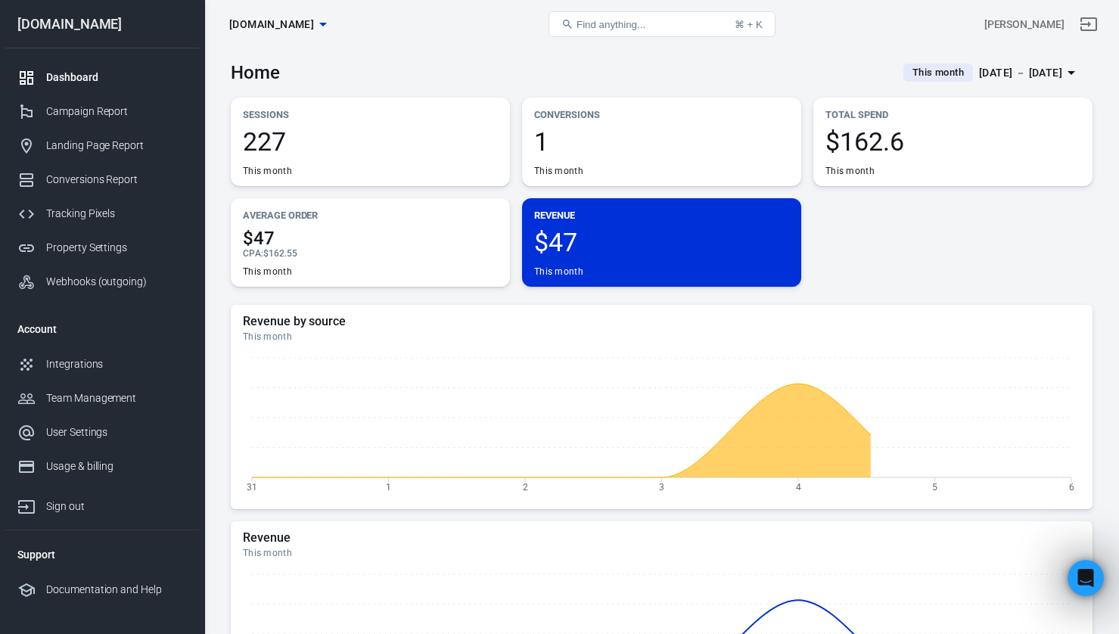
click at [900, 237] on div "Sessions 227 This month Conversions 1 This month Total Spend $162.6 This month …" at bounding box center [662, 192] width 862 height 189
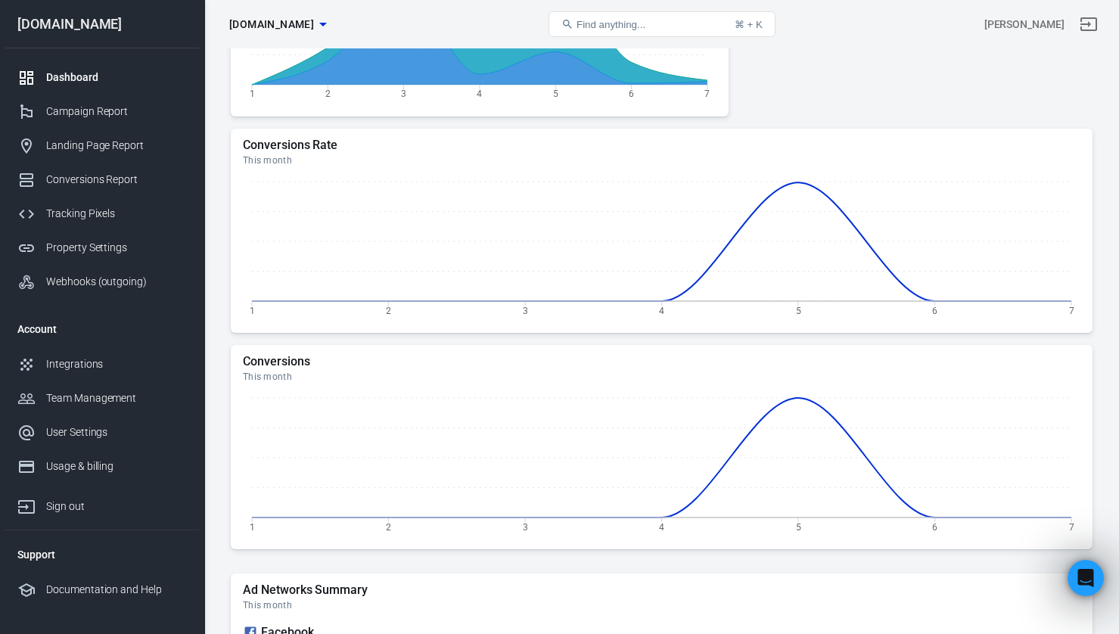
scroll to position [826, 0]
